Goal: Information Seeking & Learning: Check status

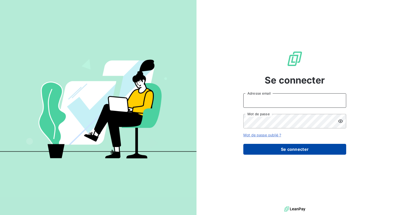
type input "[PERSON_NAME][EMAIL_ADDRESS][DOMAIN_NAME]"
click at [305, 150] on button "Se connecter" at bounding box center [294, 149] width 103 height 11
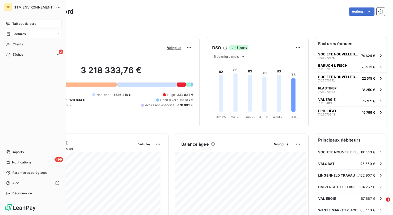
click at [15, 34] on span "Factures" at bounding box center [19, 34] width 13 height 5
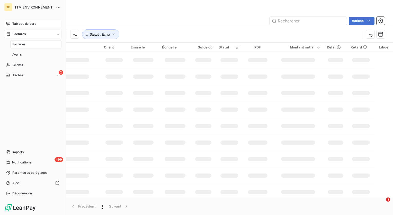
click at [20, 27] on div "Tableau de bord" at bounding box center [32, 24] width 57 height 8
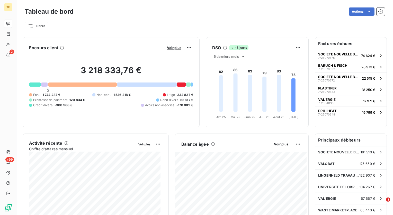
click at [281, 147] on div "Balance âgée Voir plus" at bounding box center [241, 144] width 133 height 8
click at [280, 145] on span "Voir plus" at bounding box center [281, 144] width 14 height 4
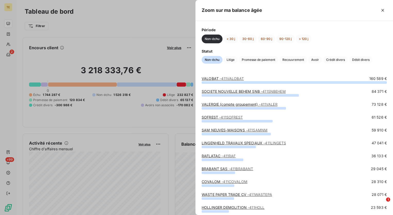
click at [182, 28] on div at bounding box center [196, 107] width 393 height 215
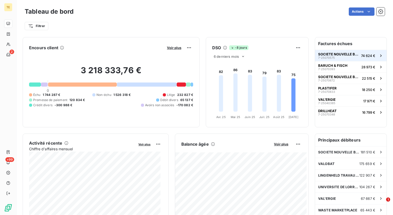
click at [345, 56] on div "SOCIETE NOUVELLE BEHEM SNB 7-25070575" at bounding box center [338, 55] width 41 height 7
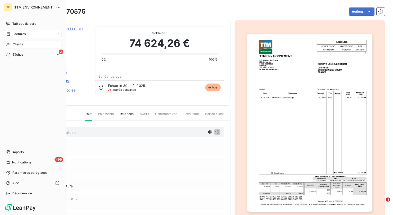
click at [19, 42] on span "Clients" at bounding box center [18, 44] width 10 height 5
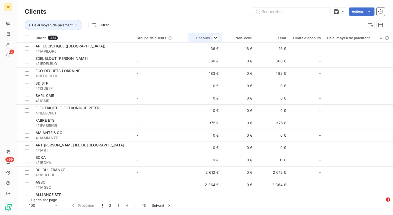
click at [204, 38] on div "Encours total" at bounding box center [205, 38] width 28 height 4
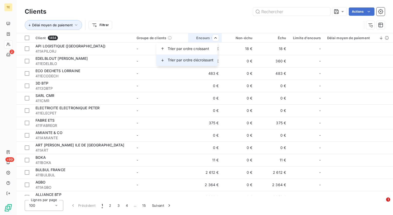
click at [203, 59] on span "Trier par ordre décroissant" at bounding box center [191, 59] width 46 height 5
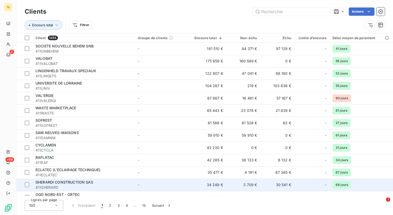
click at [113, 182] on div "GHERARDI CONSTRUCTION SAS" at bounding box center [83, 181] width 96 height 5
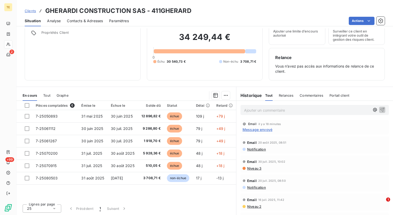
scroll to position [22, 0]
